Goal: Find specific page/section: Find specific page/section

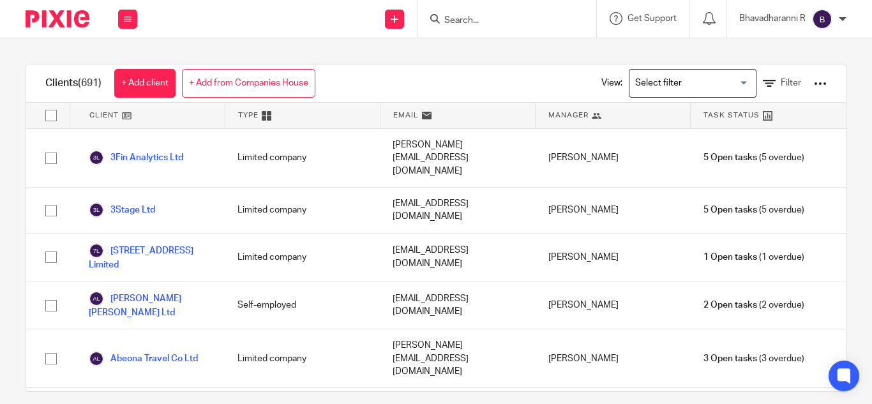
click at [463, 3] on div at bounding box center [506, 19] width 179 height 38
click at [449, 16] on input "Search" at bounding box center [500, 20] width 115 height 11
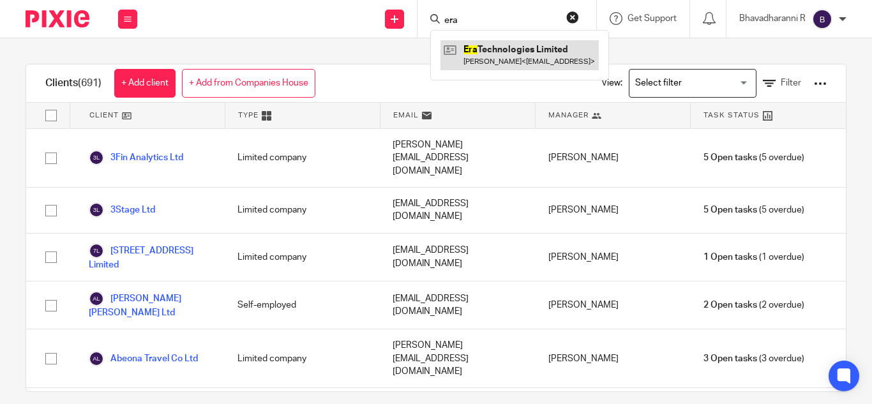
type input "era"
click at [473, 45] on link at bounding box center [519, 54] width 158 height 29
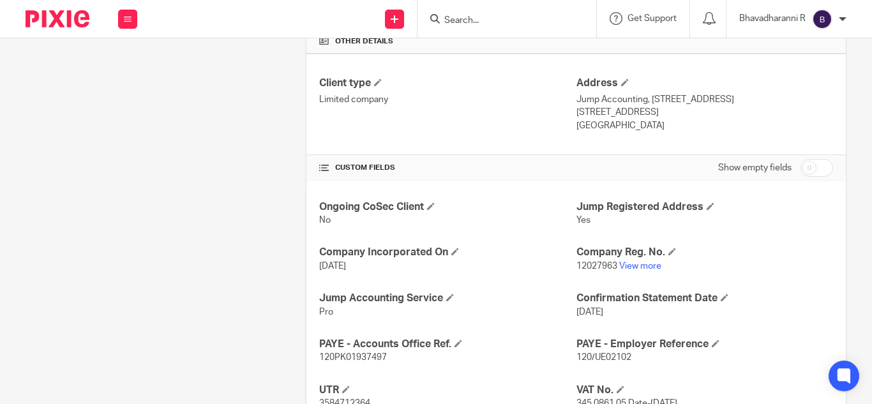
scroll to position [325, 0]
click at [633, 267] on link "View more" at bounding box center [640, 265] width 42 height 9
